Goal: Information Seeking & Learning: Learn about a topic

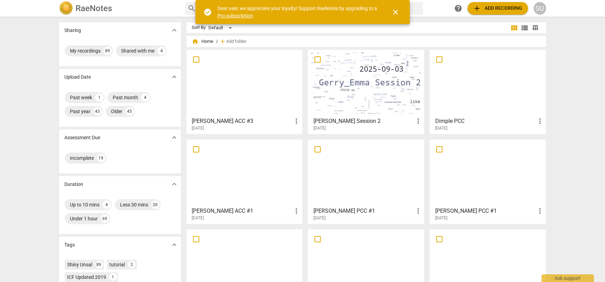
click at [239, 119] on h3 "[PERSON_NAME] ACC #3" at bounding box center [242, 121] width 101 height 8
click at [239, 0] on html "RaeNotes search help add Add recording SU Sharing expand_more My recordings 89 …" at bounding box center [302, 0] width 605 height 0
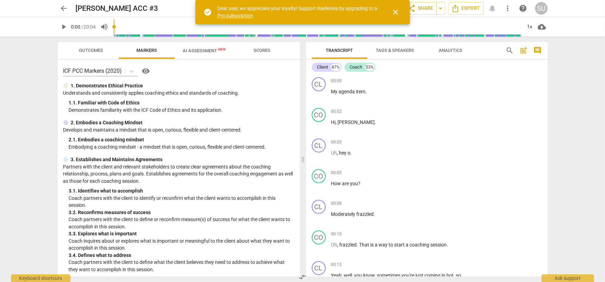
click at [396, 12] on span "close" at bounding box center [396, 12] width 8 height 8
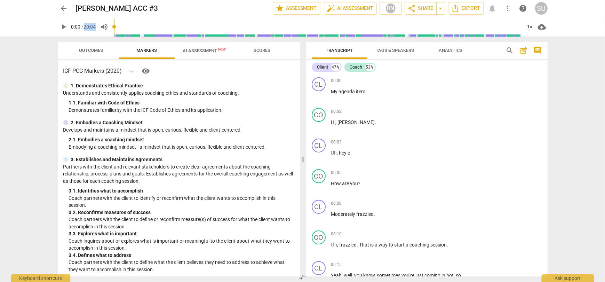
drag, startPoint x: 97, startPoint y: 27, endPoint x: 85, endPoint y: 27, distance: 12.9
click at [85, 27] on div "play_arrow 0:00 / 20:04 volume_up 1x cloud_download" at bounding box center [303, 26] width 490 height 19
click at [94, 27] on span "/ 20:04" at bounding box center [89, 27] width 14 height 6
drag, startPoint x: 85, startPoint y: 27, endPoint x: 99, endPoint y: 27, distance: 13.9
click at [99, 27] on div "play_arrow 0:00 / 20:04 volume_up 1x cloud_download" at bounding box center [303, 26] width 490 height 19
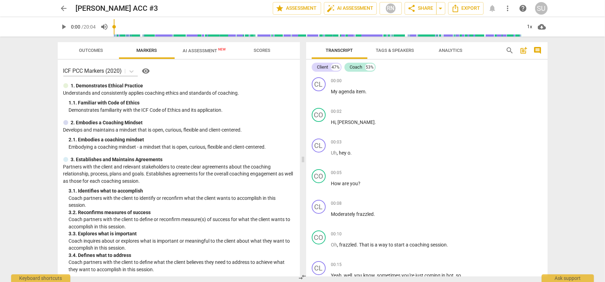
click at [92, 28] on span "/ 20:04" at bounding box center [89, 27] width 14 height 6
click at [97, 26] on div "play_arrow 0:00 / 20:04 volume_up 1x cloud_download" at bounding box center [303, 26] width 490 height 19
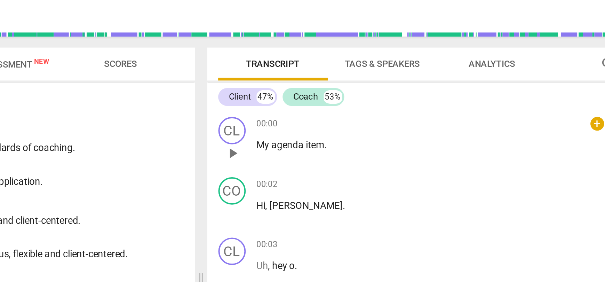
click at [317, 96] on span "play_arrow" at bounding box center [319, 95] width 8 height 8
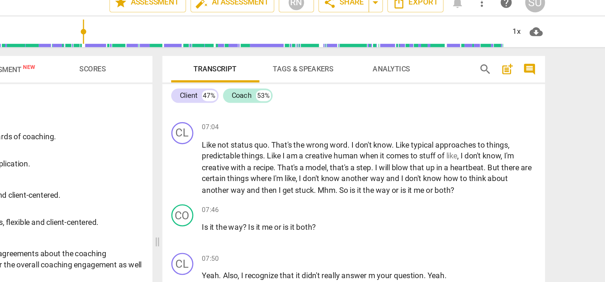
scroll to position [1554, 0]
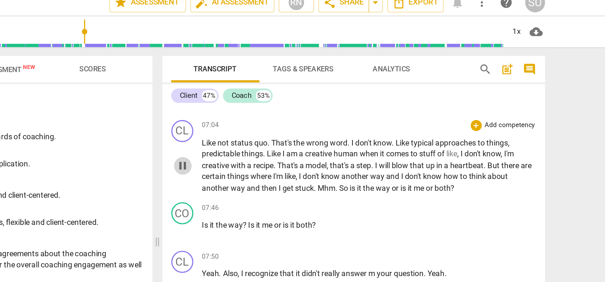
click at [320, 115] on span "pause" at bounding box center [319, 111] width 8 height 8
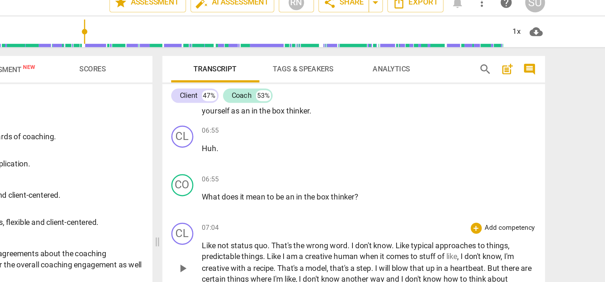
scroll to position [1472, 0]
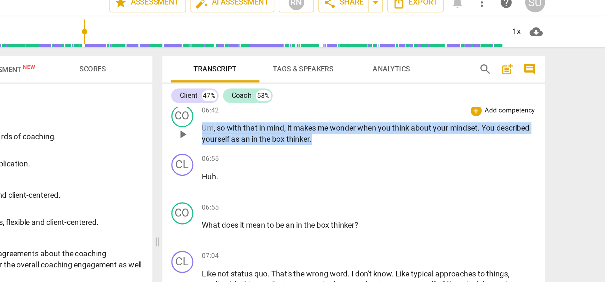
drag, startPoint x: 331, startPoint y: 94, endPoint x: 411, endPoint y: 103, distance: 80.6
click at [411, 98] on p "Um , so with that in mind , it makes me wonder when you think about your mindse…" at bounding box center [436, 91] width 211 height 14
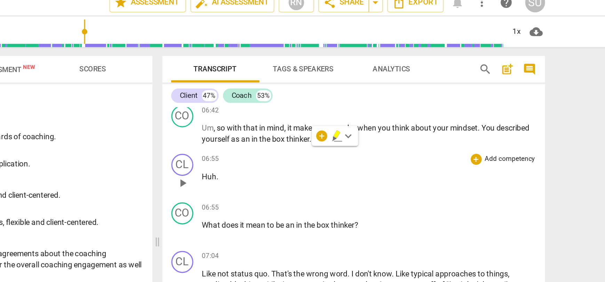
click at [406, 107] on div "CL play_arrow pause 06:55 + Add competency keyboard_arrow_right Huh ." at bounding box center [426, 116] width 241 height 31
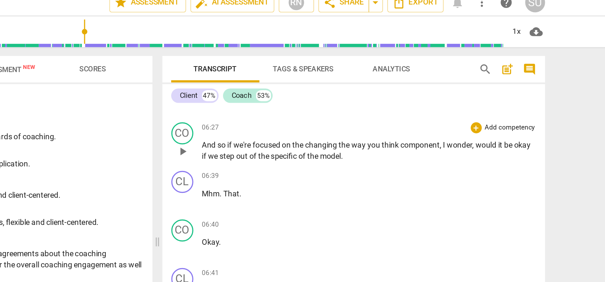
scroll to position [1343, 0]
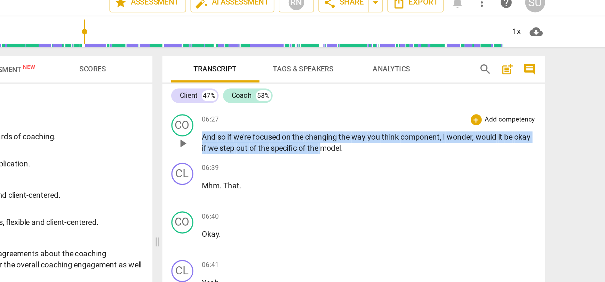
drag, startPoint x: 332, startPoint y: 100, endPoint x: 408, endPoint y: 110, distance: 77.5
click at [408, 104] on p "And so if we're focused on the changing the way you think component , I wonder …" at bounding box center [436, 97] width 211 height 14
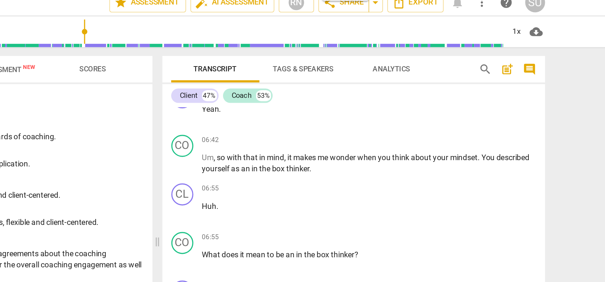
scroll to position [1459, 0]
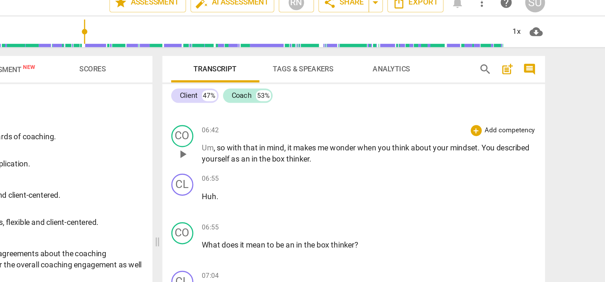
click at [356, 103] on span "with" at bounding box center [352, 100] width 10 height 6
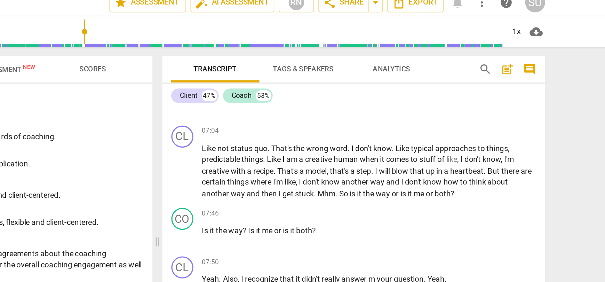
scroll to position [1559, 0]
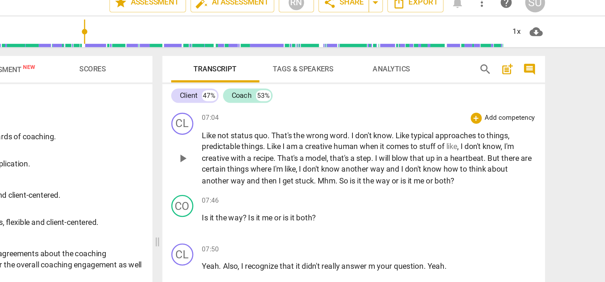
click at [319, 111] on span "play_arrow" at bounding box center [319, 107] width 8 height 8
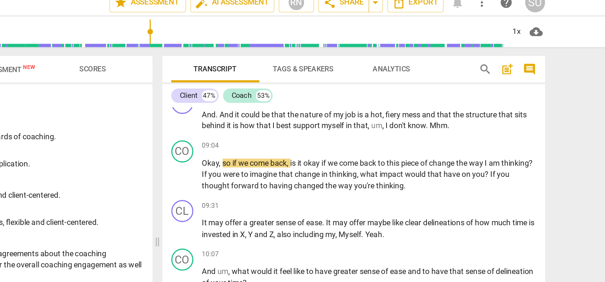
scroll to position [1800, 0]
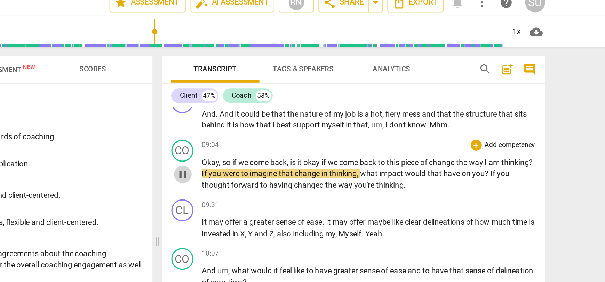
click at [321, 121] on span "pause" at bounding box center [319, 117] width 8 height 8
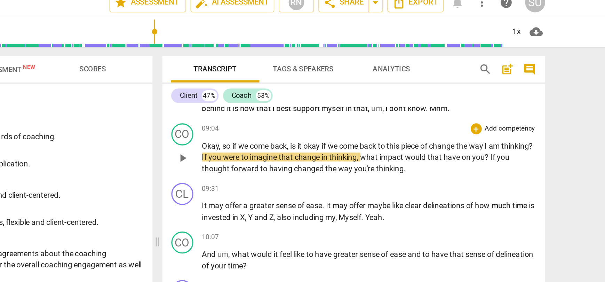
scroll to position [1810, 0]
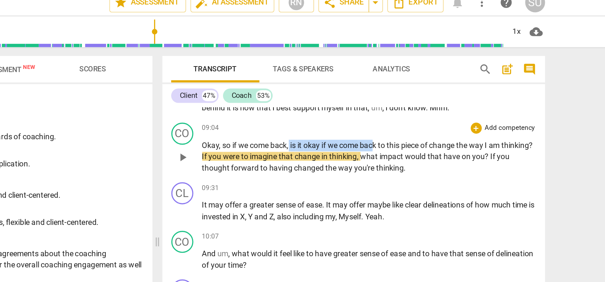
drag, startPoint x: 386, startPoint y: 105, endPoint x: 440, endPoint y: 104, distance: 53.9
click at [441, 104] on p "Okay , so if we come back , is it okay if we come back to this piece of change …" at bounding box center [436, 106] width 211 height 22
click at [472, 117] on p "Okay , so if we come back , is it okay if we come back to this piece of change …" at bounding box center [436, 106] width 211 height 22
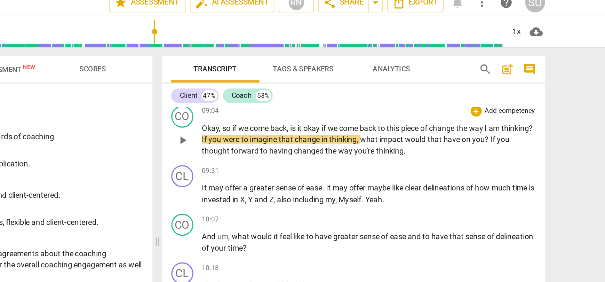
scroll to position [1822, 0]
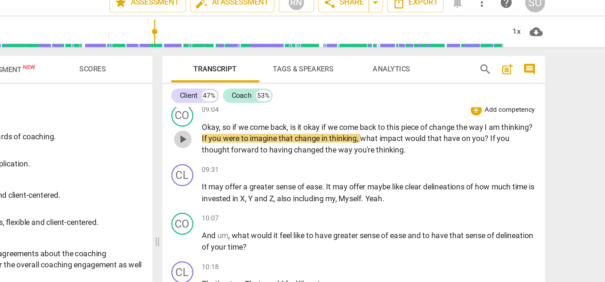
click at [318, 99] on span "play_arrow" at bounding box center [319, 94] width 8 height 8
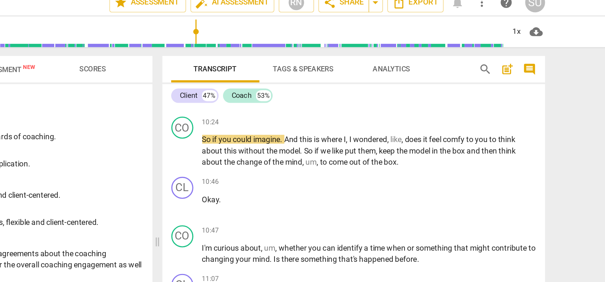
scroll to position [2006, 0]
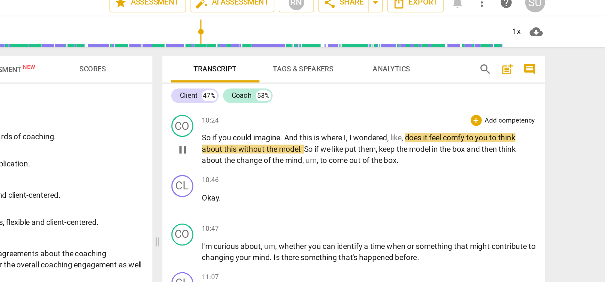
click at [319, 105] on span "pause" at bounding box center [319, 101] width 8 height 8
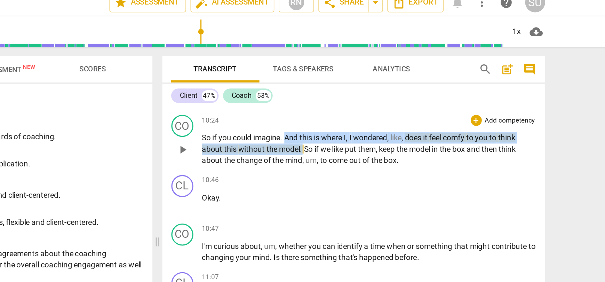
drag, startPoint x: 384, startPoint y: 101, endPoint x: 394, endPoint y: 110, distance: 13.0
click at [394, 110] on p "So if you could imagine . And this is where I , I wondered , like , does it fee…" at bounding box center [436, 101] width 211 height 22
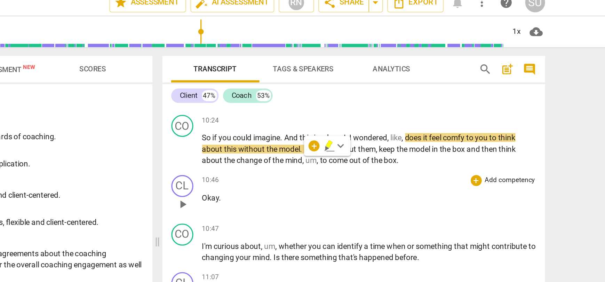
click at [388, 122] on div "CL play_arrow pause 10:46 + Add competency keyboard_arrow_right Okay ." at bounding box center [426, 129] width 241 height 31
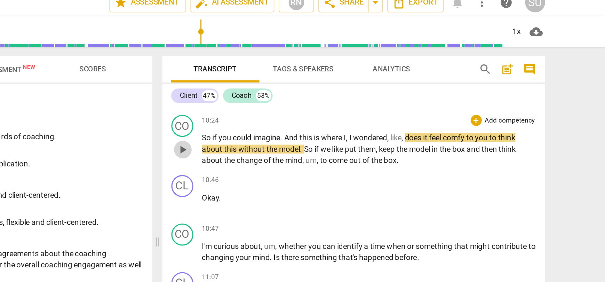
click at [318, 105] on span "play_arrow" at bounding box center [319, 101] width 8 height 8
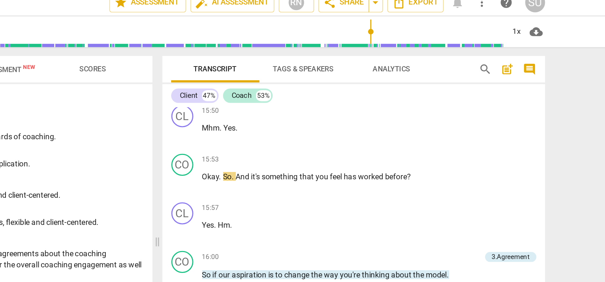
scroll to position [3077, 0]
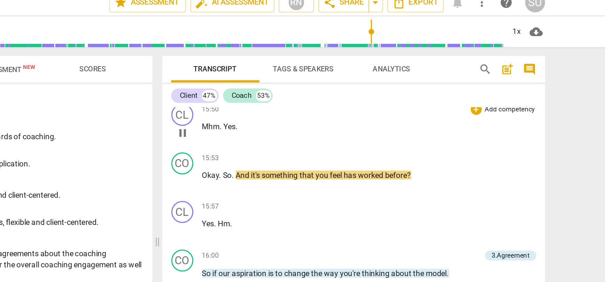
click at [318, 95] on span "pause" at bounding box center [319, 91] width 8 height 8
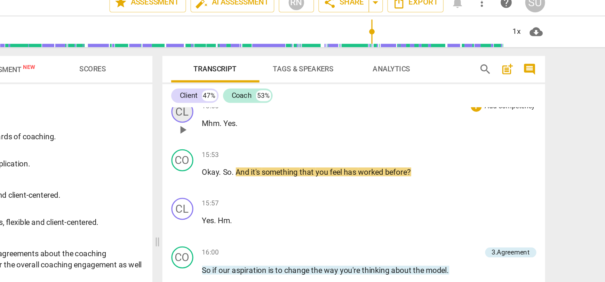
scroll to position [3079, 0]
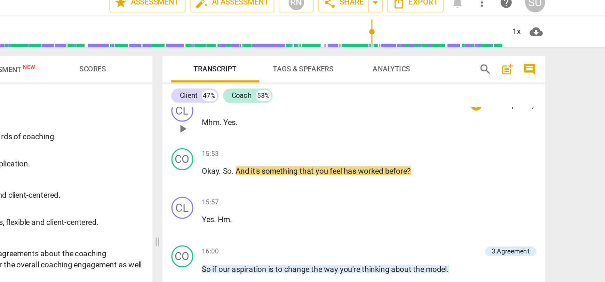
click at [317, 92] on span "play_arrow" at bounding box center [319, 88] width 8 height 8
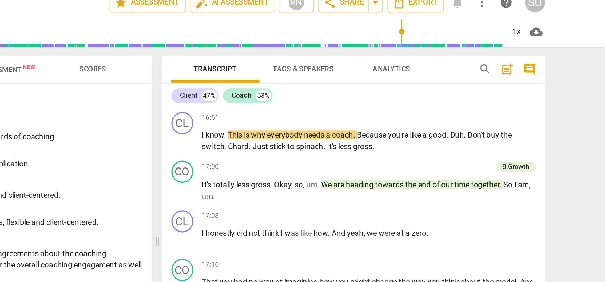
scroll to position [3394, 0]
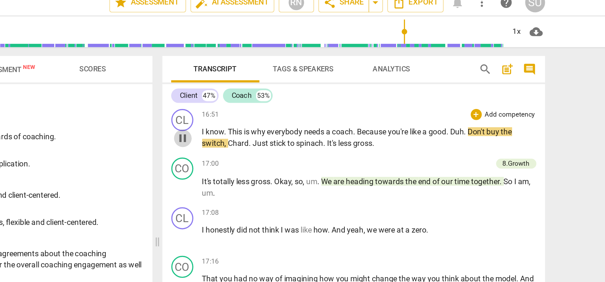
click at [316, 98] on span "pause" at bounding box center [319, 94] width 8 height 8
click at [320, 98] on span "play_arrow" at bounding box center [319, 94] width 8 height 8
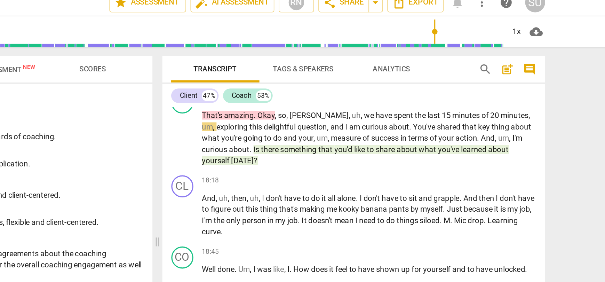
scroll to position [3682, 0]
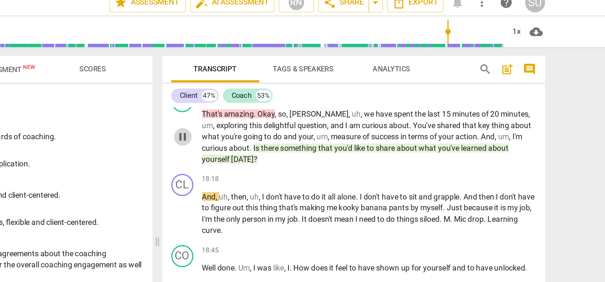
click at [317, 97] on span "pause" at bounding box center [319, 93] width 8 height 8
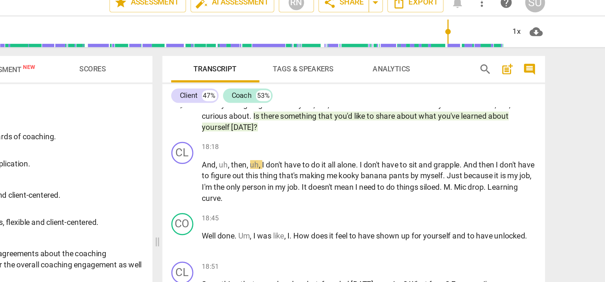
scroll to position [3702, 0]
click at [319, 126] on span "play_arrow" at bounding box center [319, 122] width 8 height 8
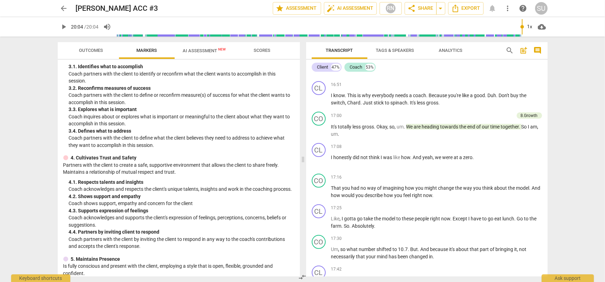
scroll to position [125, 0]
drag, startPoint x: 386, startPoint y: 71, endPoint x: 305, endPoint y: 71, distance: 81.8
click at [305, 71] on div "Transcript Tags & Speakers Analytics search post_add comment Client 47% Coach 5…" at bounding box center [428, 159] width 250 height 245
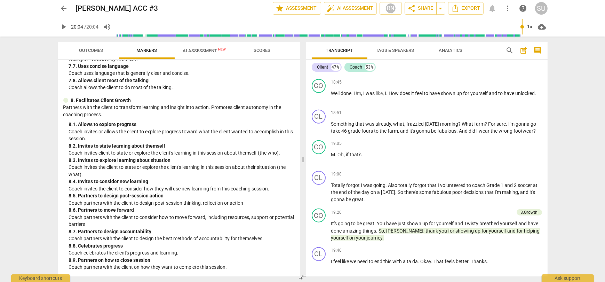
scroll to position [3763, 0]
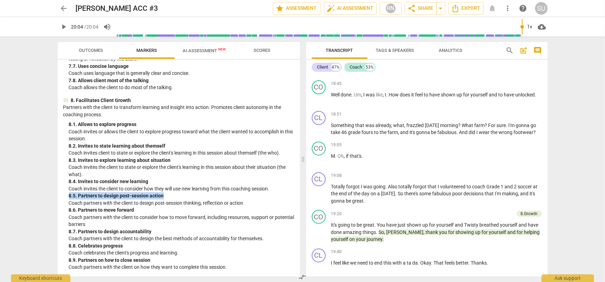
drag, startPoint x: 169, startPoint y: 195, endPoint x: 67, endPoint y: 194, distance: 102.3
click at [67, 194] on div "8. Facilitates Client Growth Partners with the client to transform learning and…" at bounding box center [178, 184] width 231 height 174
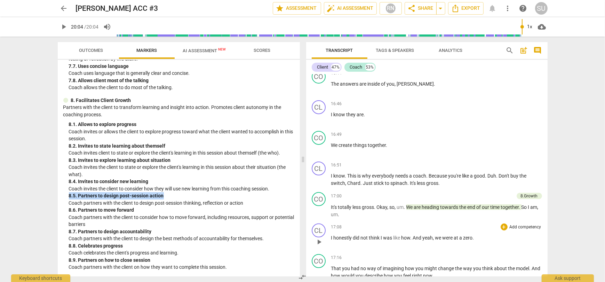
scroll to position [3299, 0]
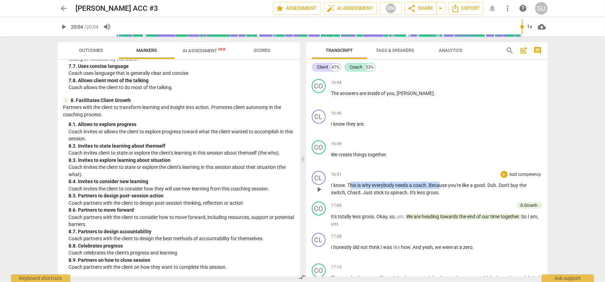
drag, startPoint x: 351, startPoint y: 193, endPoint x: 441, endPoint y: 194, distance: 90.5
click at [441, 194] on p "I know . This is why everybody needs a coach . Because you're like a good . Duh…" at bounding box center [436, 189] width 211 height 14
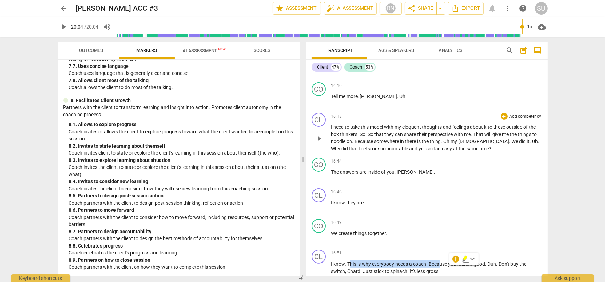
scroll to position [3219, 0]
drag, startPoint x: 331, startPoint y: 136, endPoint x: 357, endPoint y: 135, distance: 26.1
click at [357, 135] on div "CL play_arrow pause 16:13 + Add competency keyboard_arrow_right I need to take …" at bounding box center [426, 133] width 241 height 45
drag, startPoint x: 331, startPoint y: 136, endPoint x: 420, endPoint y: 134, distance: 89.1
click at [420, 134] on div "CL play_arrow pause 16:13 + Add competency keyboard_arrow_right I need to take …" at bounding box center [426, 133] width 241 height 45
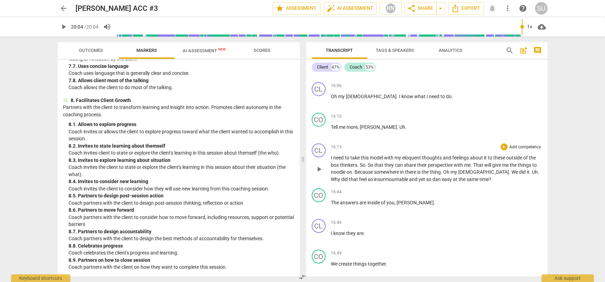
scroll to position [3189, 0]
drag, startPoint x: 380, startPoint y: 136, endPoint x: 330, endPoint y: 135, distance: 50.1
click at [329, 135] on div "CO play_arrow pause 16:10 + Add competency keyboard_arrow_right Tell me more , …" at bounding box center [426, 126] width 241 height 31
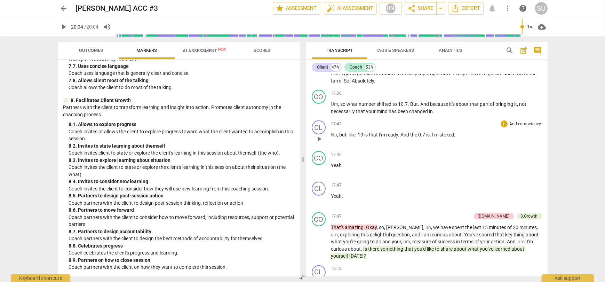
scroll to position [3549, 0]
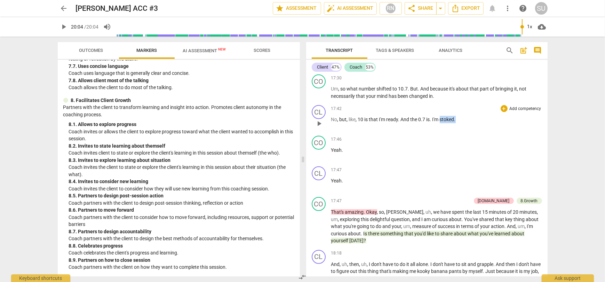
drag, startPoint x: 442, startPoint y: 125, endPoint x: 458, endPoint y: 125, distance: 16.4
click at [458, 123] on p "No , but , like , 10 is that I'm ready . And the 0.7 is . I'm stoked ." at bounding box center [436, 119] width 211 height 7
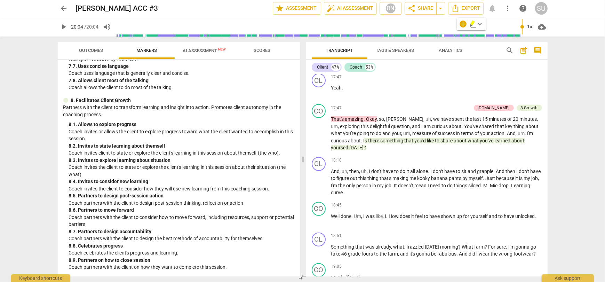
scroll to position [3643, 0]
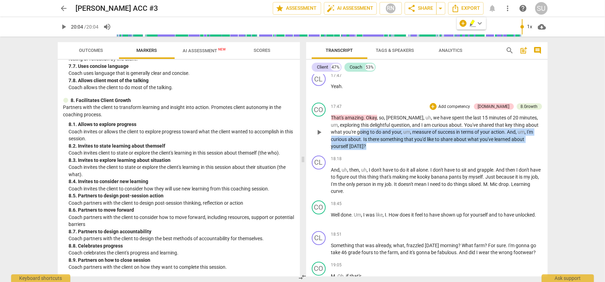
drag, startPoint x: 371, startPoint y: 153, endPoint x: 359, endPoint y: 138, distance: 18.9
click at [359, 138] on p "That's amazing . Okay , so , [PERSON_NAME] , uh , we have spent the last 15 min…" at bounding box center [436, 132] width 211 height 36
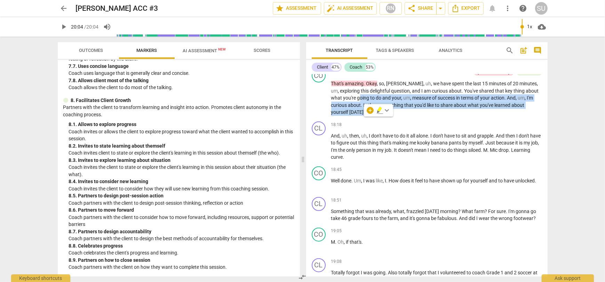
scroll to position [3677, 0]
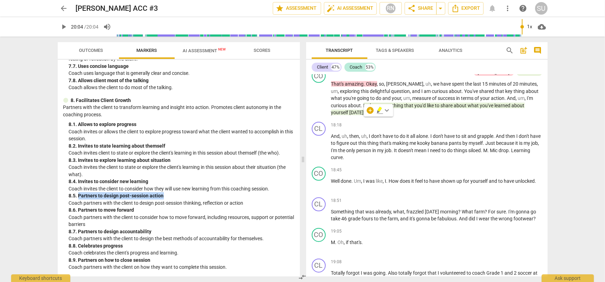
drag, startPoint x: 90, startPoint y: 197, endPoint x: 172, endPoint y: 195, distance: 82.1
click at [172, 195] on div "8. 5. Partners to design post-session action" at bounding box center [181, 195] width 225 height 7
drag, startPoint x: 146, startPoint y: 210, endPoint x: 70, endPoint y: 209, distance: 76.5
click at [70, 209] on div "8. 6. Partners to move forward" at bounding box center [181, 209] width 225 height 7
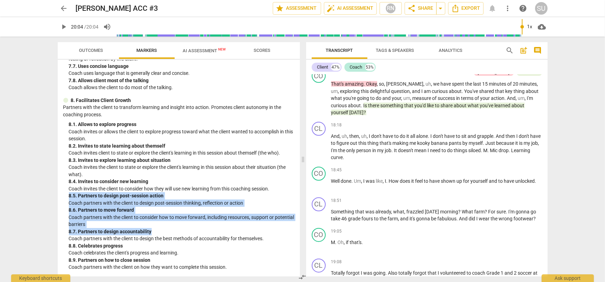
drag, startPoint x: 161, startPoint y: 233, endPoint x: 68, endPoint y: 196, distance: 101.0
click at [68, 196] on div "8. Facilitates Client Growth Partners with the client to transform learning and…" at bounding box center [178, 184] width 231 height 174
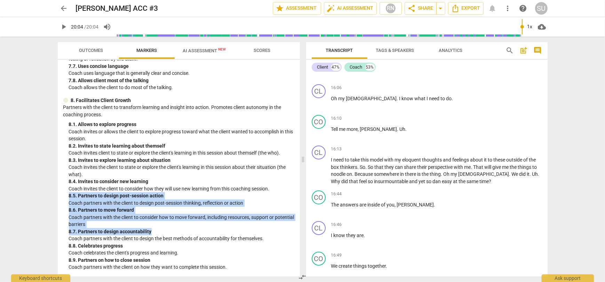
scroll to position [3183, 0]
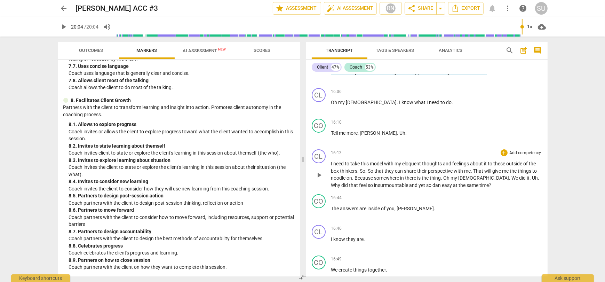
drag, startPoint x: 330, startPoint y: 170, endPoint x: 444, endPoint y: 190, distance: 115.4
click at [444, 190] on div "CL play_arrow pause 16:13 + Add competency keyboard_arrow_right I need to take …" at bounding box center [426, 168] width 241 height 45
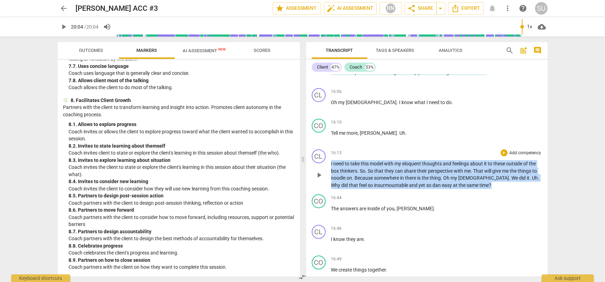
drag, startPoint x: 461, startPoint y: 192, endPoint x: 317, endPoint y: 172, distance: 145.4
click at [317, 172] on div "CL play_arrow pause 16:13 + Add competency keyboard_arrow_right I need to take …" at bounding box center [426, 168] width 241 height 45
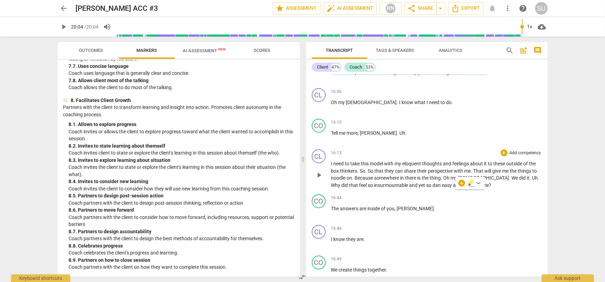
click at [365, 174] on p "I need to take this model with my eloquent thoughts and feelings about it to th…" at bounding box center [436, 174] width 211 height 29
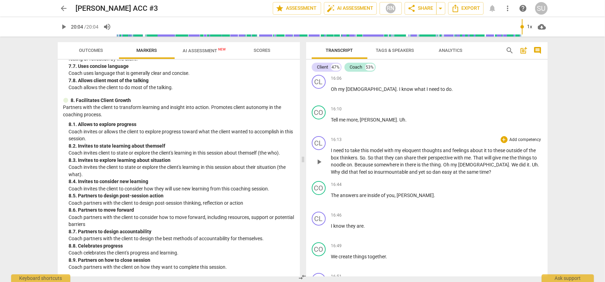
scroll to position [3203, 0]
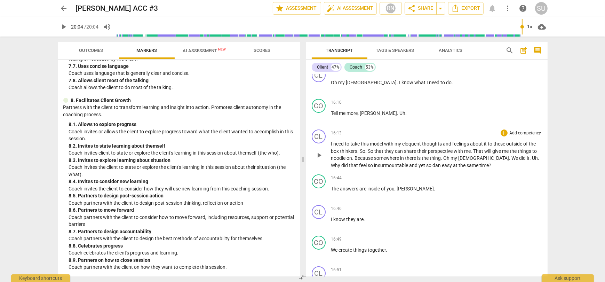
drag, startPoint x: 331, startPoint y: 151, endPoint x: 373, endPoint y: 149, distance: 41.8
click at [373, 150] on div "CL play_arrow pause 16:13 + Add competency keyboard_arrow_right I need to take …" at bounding box center [426, 149] width 241 height 45
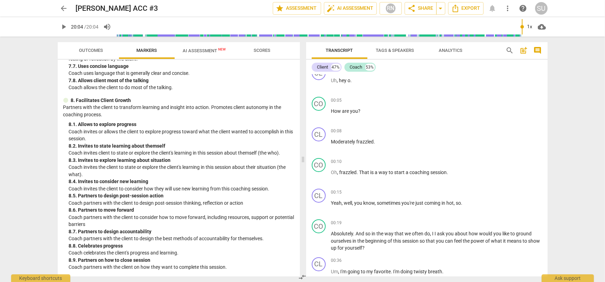
scroll to position [0, 0]
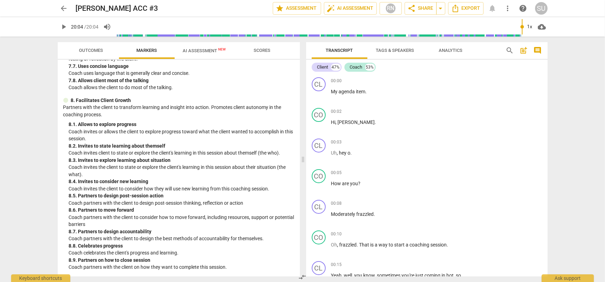
type input "1204"
